Goal: Transaction & Acquisition: Download file/media

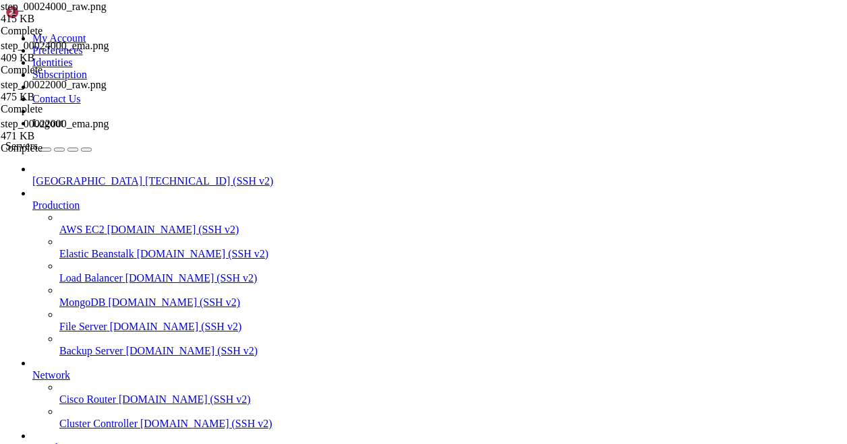
scroll to position [653, 0]
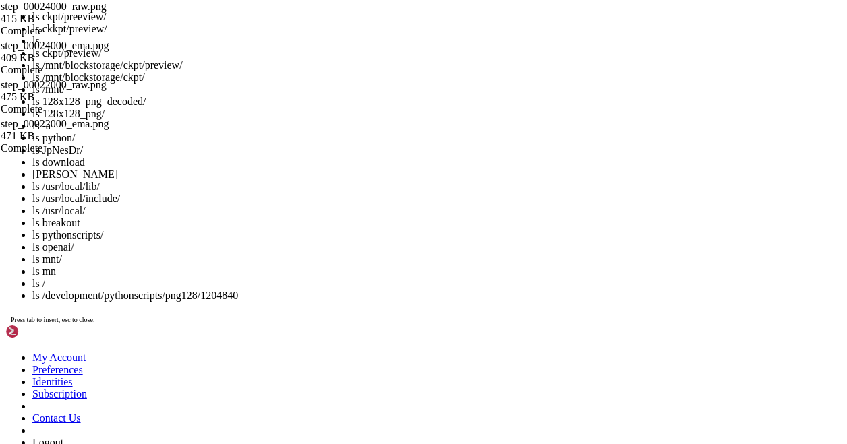
scroll to position [997, 0]
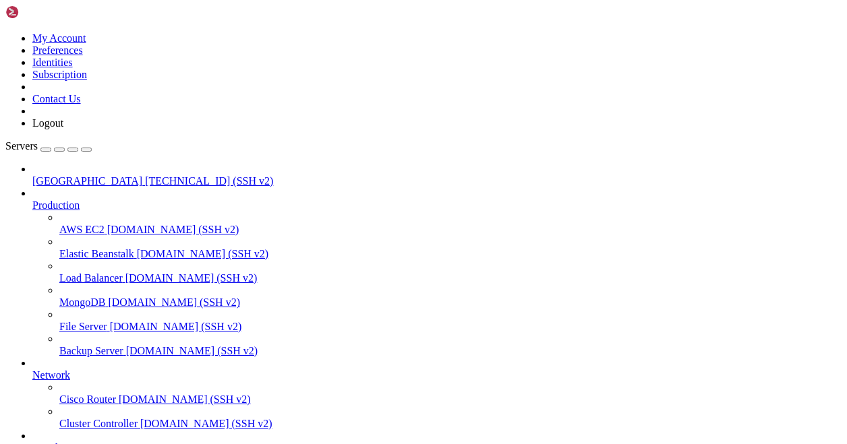
type input "/mnt/blockstorage/ckpt"
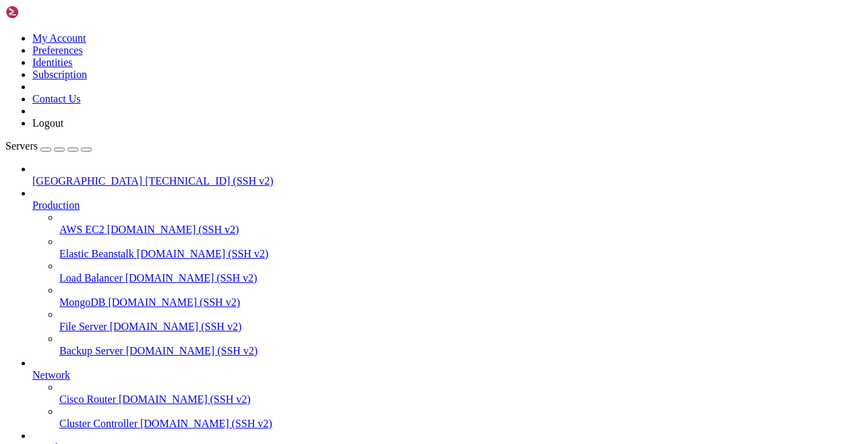
scroll to position [1089, 0]
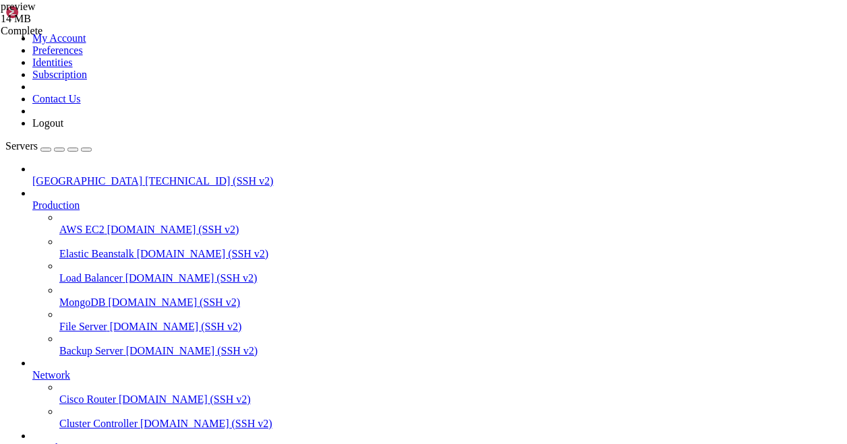
type input "/mnt/blockstorage/ckpt/preview"
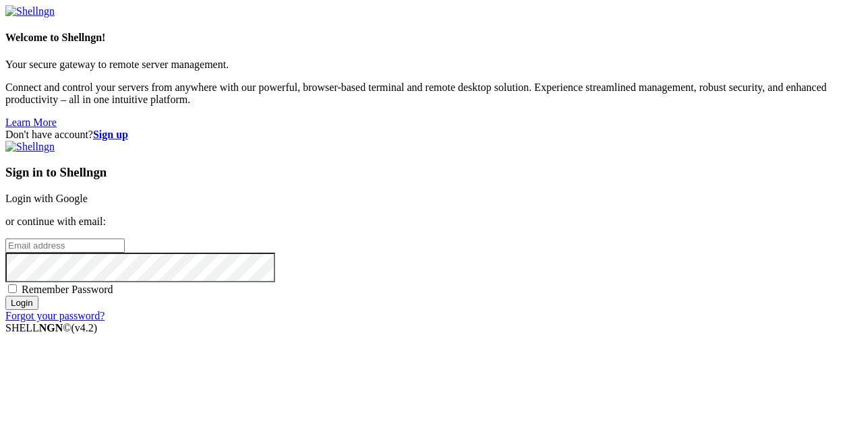
click at [88, 193] on link "Login with Google" at bounding box center [46, 198] width 82 height 11
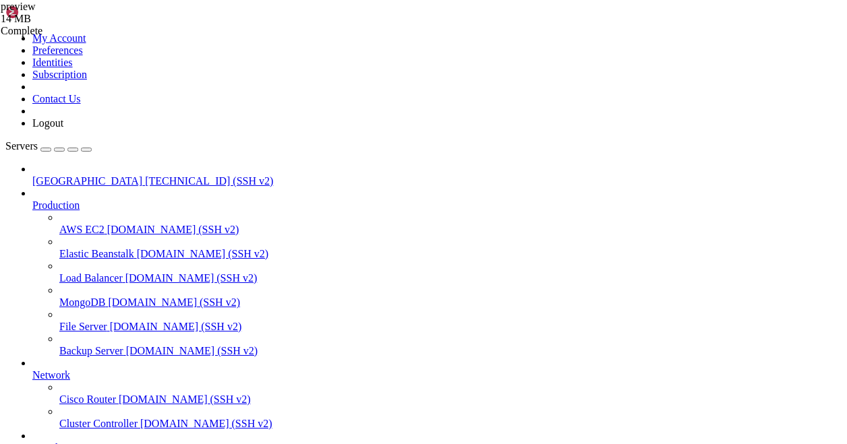
scroll to position [910, 0]
type input "/root"
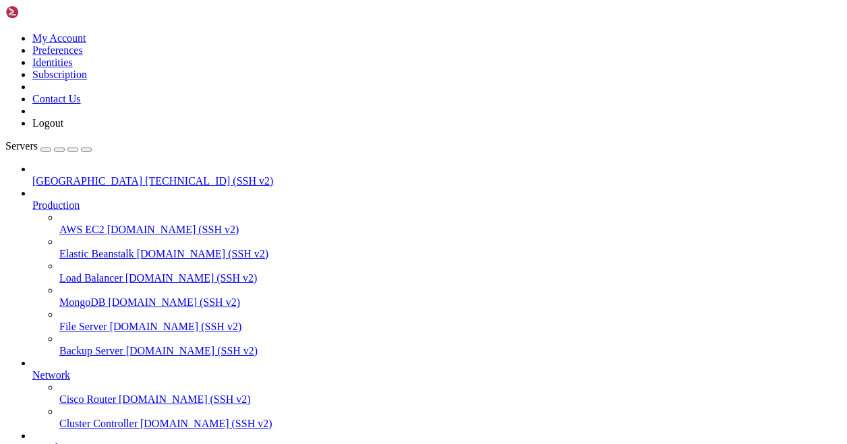
type input "/mnt/blockstorage/ckpt"
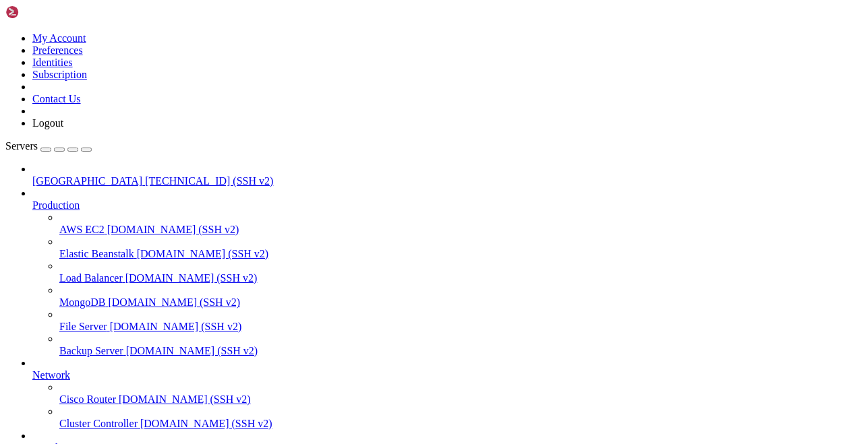
scroll to position [0, 0]
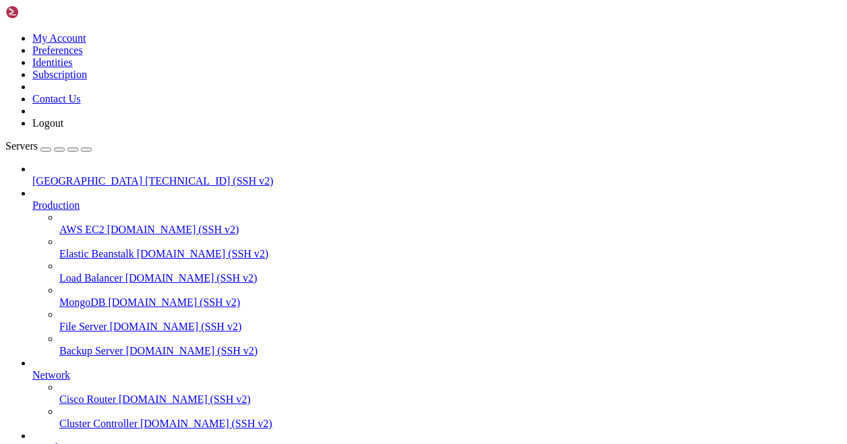
type input "/mnt/blockstorage/ckpt/preview"
